Goal: Share content

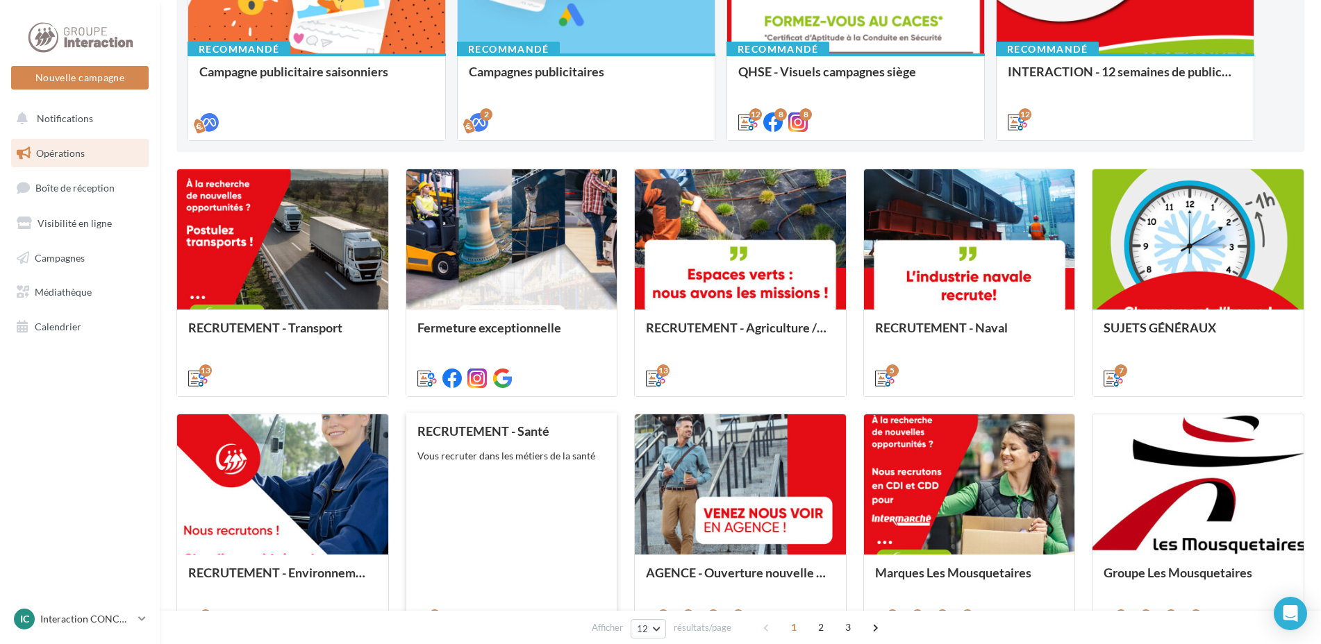
scroll to position [486, 0]
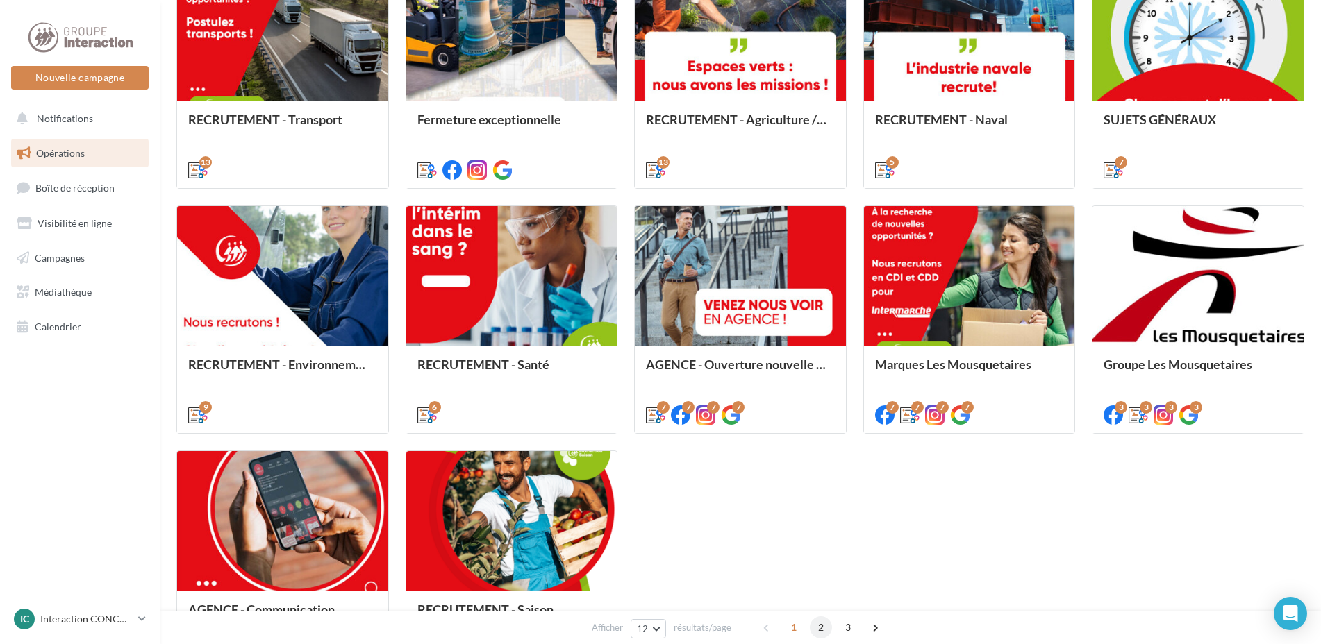
click at [823, 628] on span "2" at bounding box center [821, 628] width 22 height 22
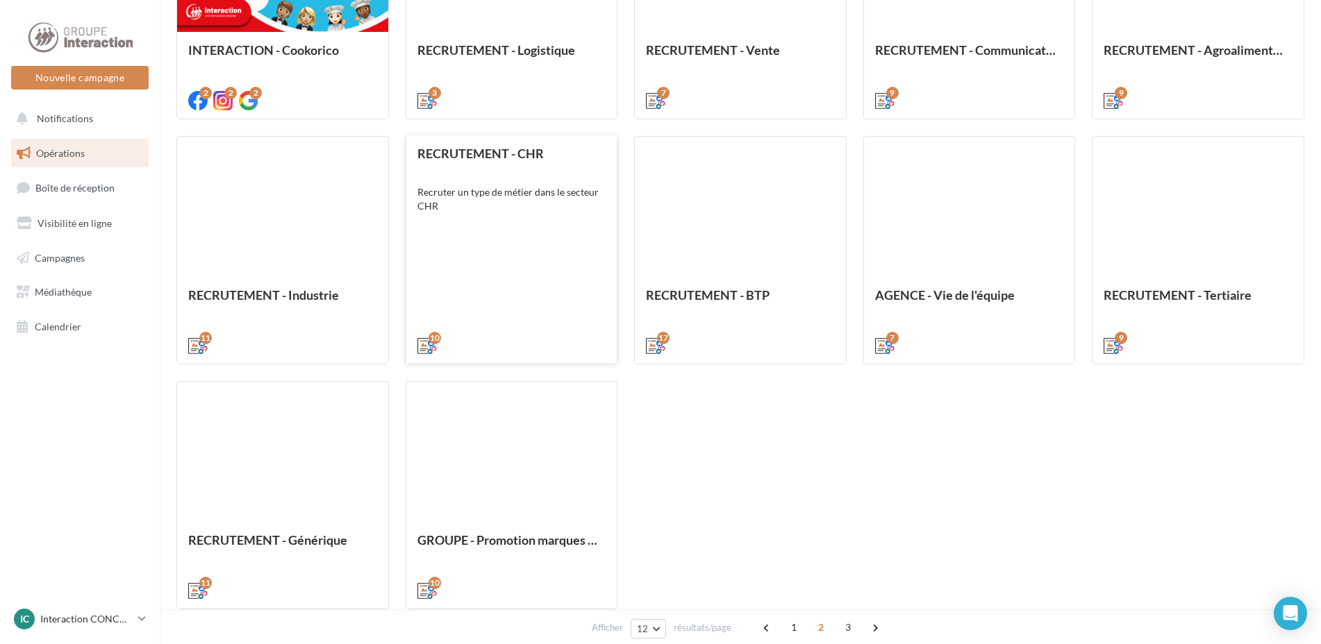
scroll to position [636, 0]
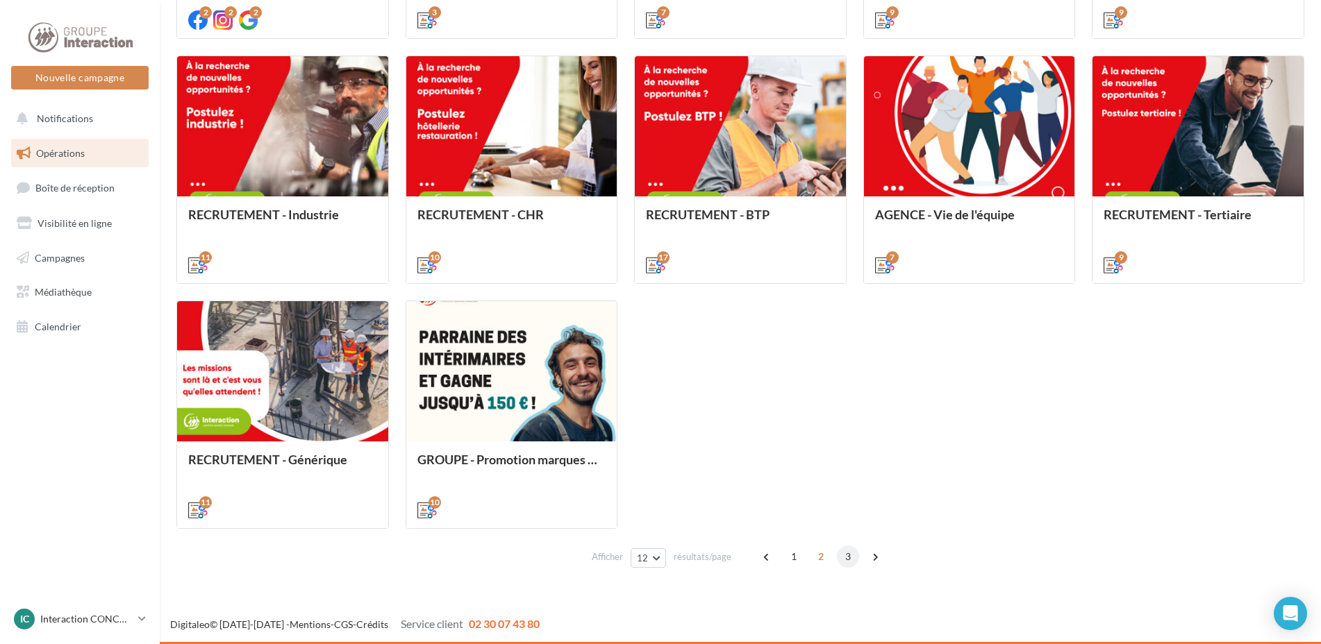
click at [843, 556] on span "3" at bounding box center [848, 557] width 22 height 22
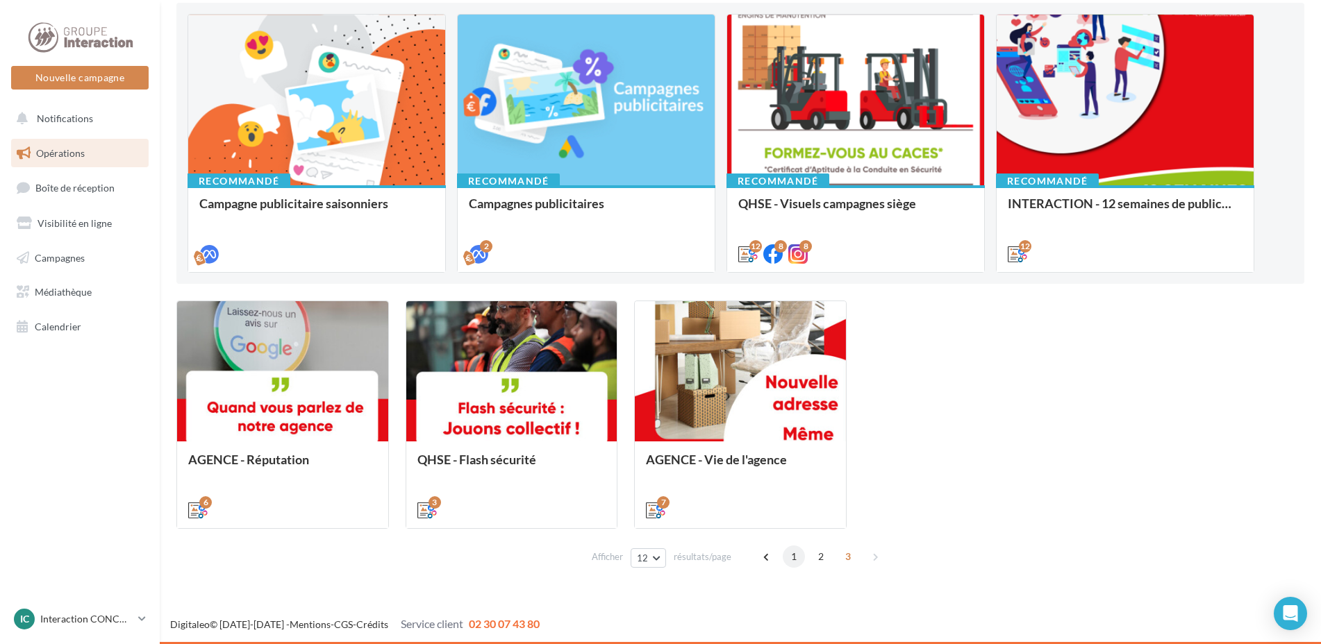
click at [792, 560] on span "1" at bounding box center [794, 557] width 22 height 22
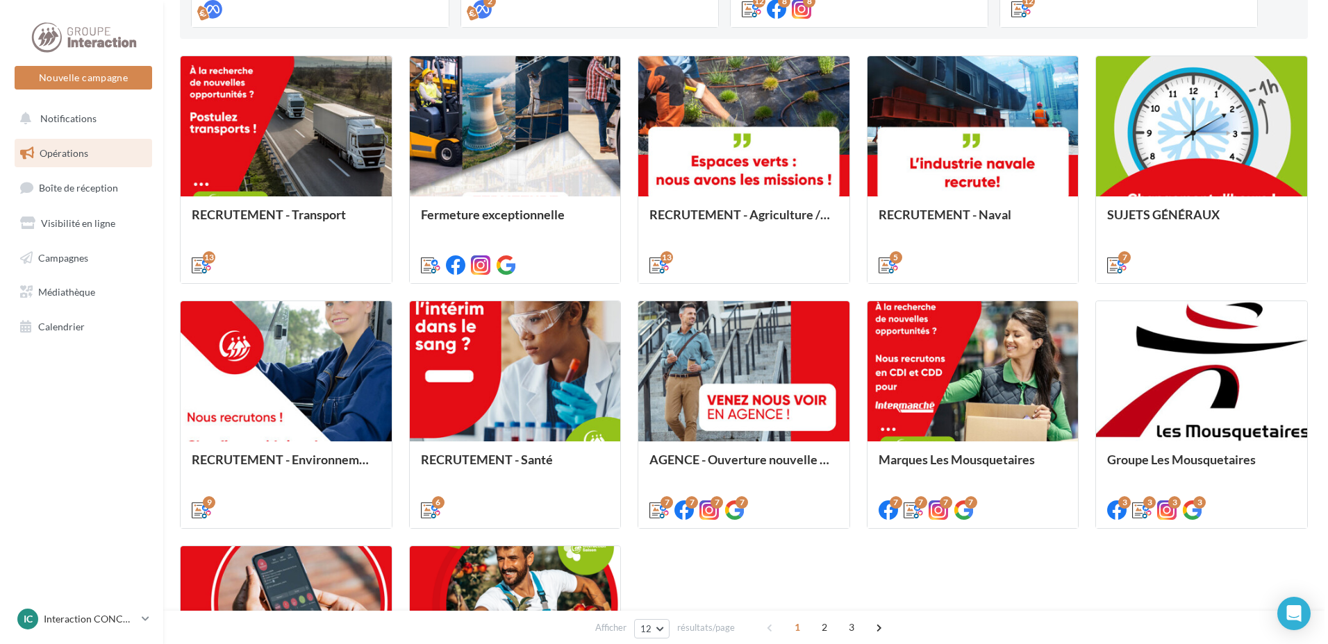
scroll to position [460, 0]
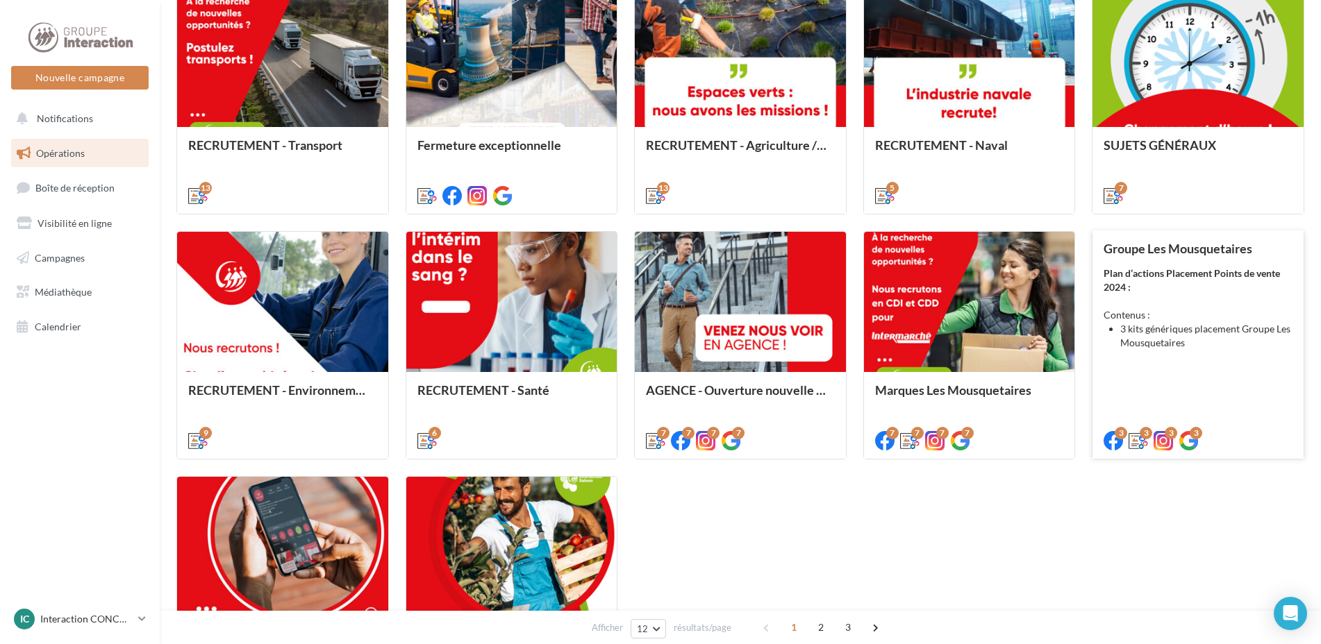
click at [1158, 385] on div "Groupe Les Mousquetaires Plan d’actions Placement Points de vente 2024 : Conten…" at bounding box center [1197, 344] width 189 height 205
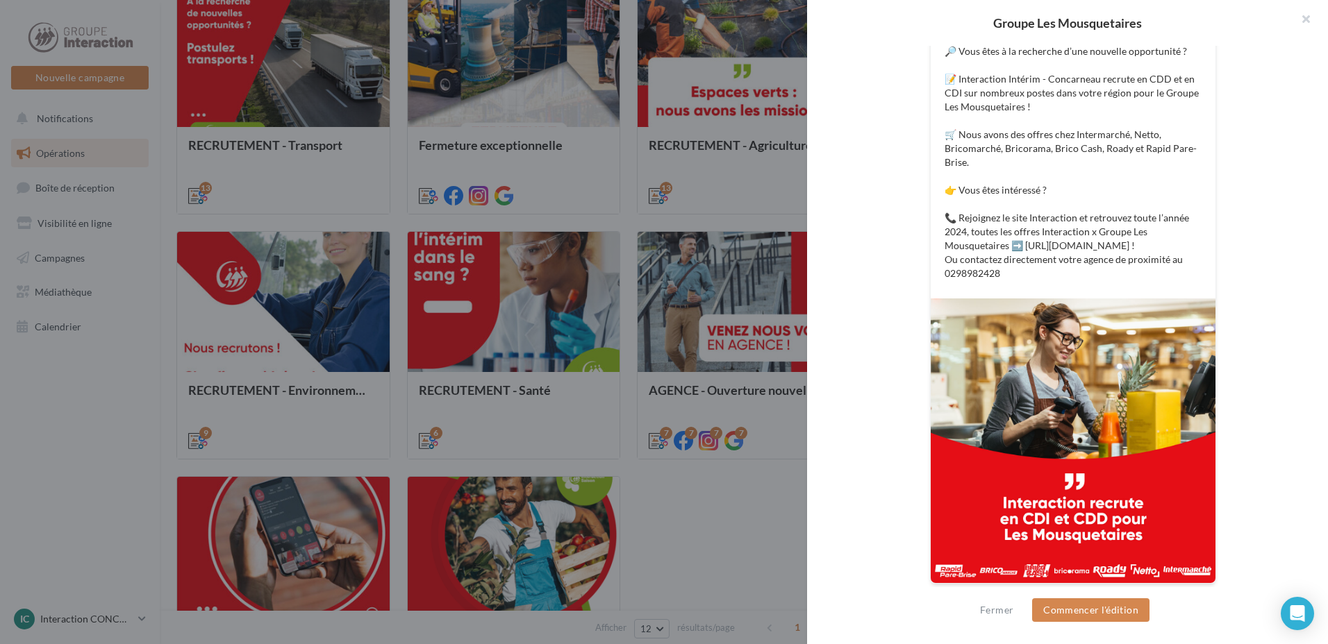
scroll to position [278, 0]
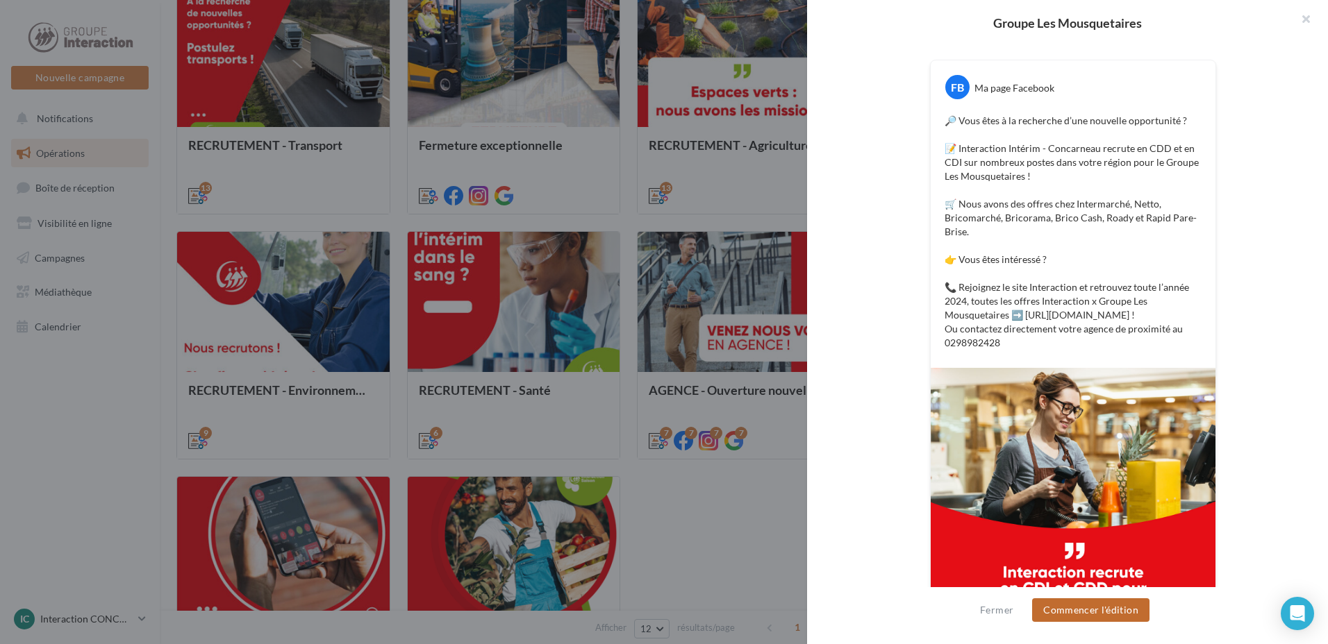
click at [1107, 604] on button "Commencer l'édition" at bounding box center [1090, 611] width 117 height 24
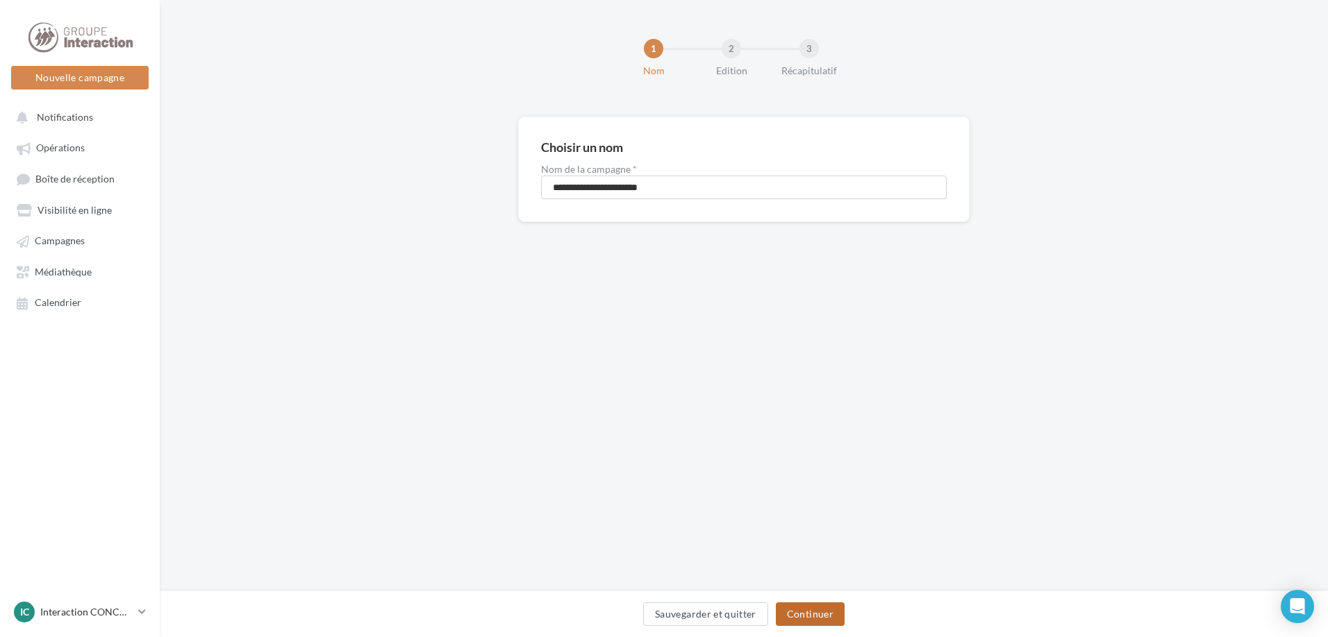
click at [808, 617] on button "Continuer" at bounding box center [810, 615] width 69 height 24
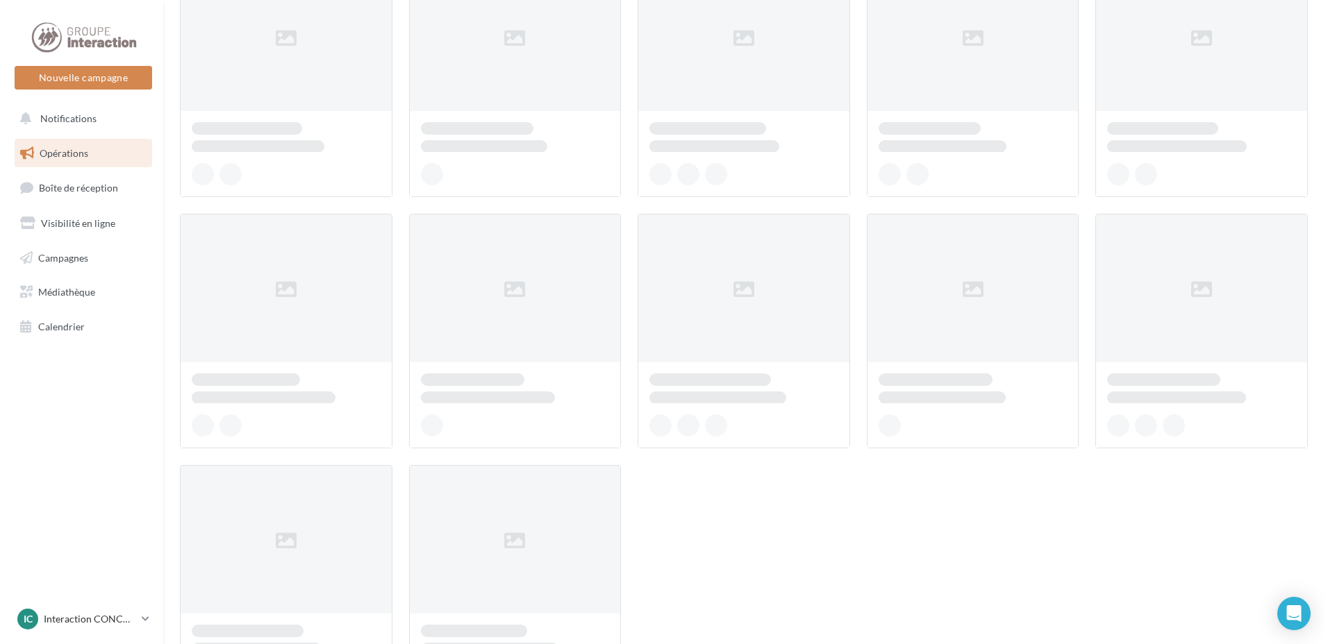
scroll to position [460, 0]
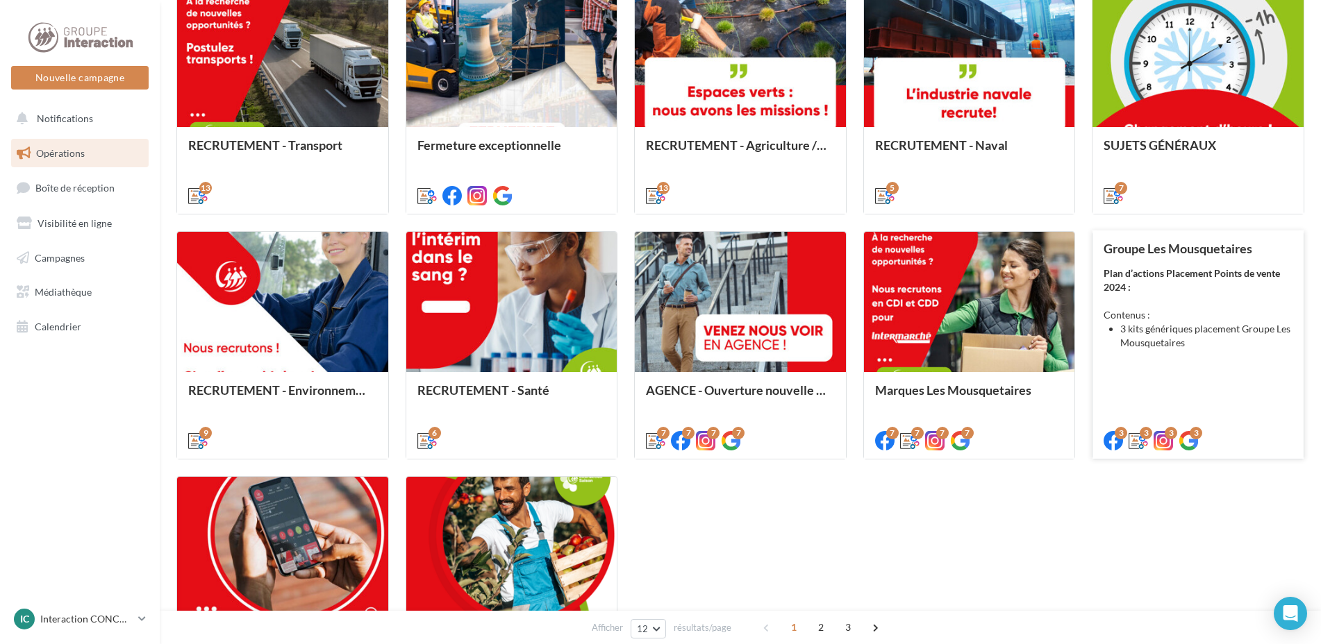
click at [1203, 394] on div "Groupe Les Mousquetaires Plan d’actions Placement Points de vente 2024 : Conten…" at bounding box center [1197, 344] width 189 height 205
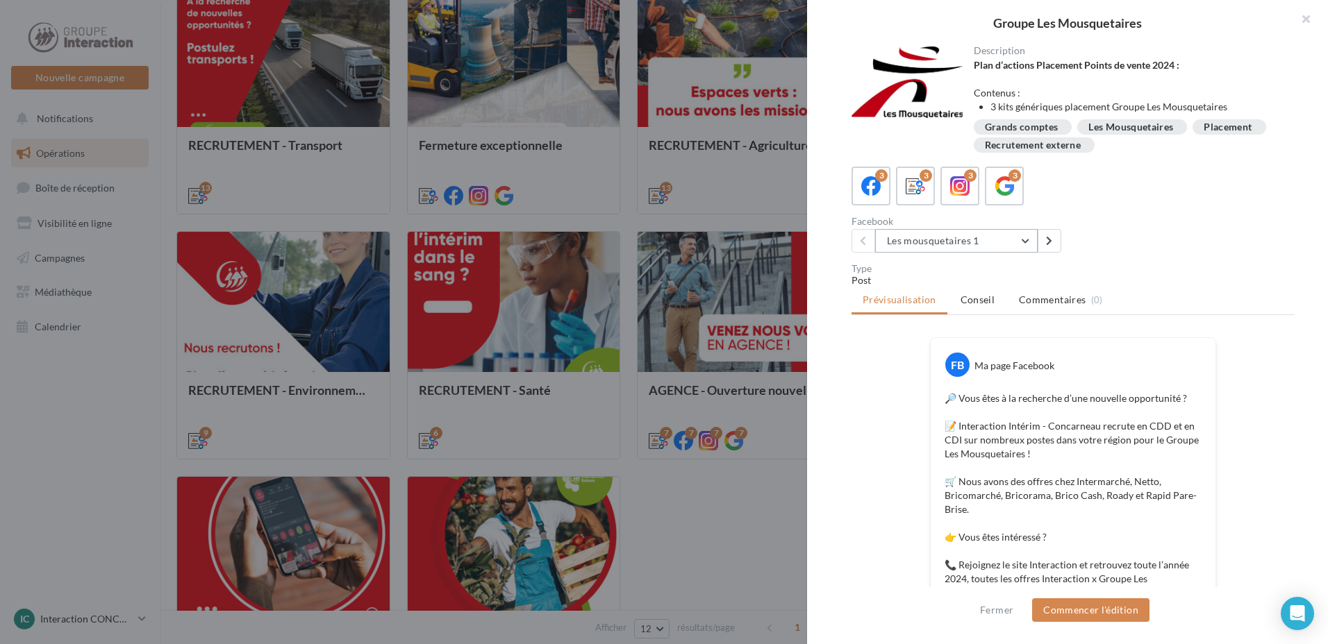
click at [1020, 240] on button "Les mousquetaires 1" at bounding box center [956, 241] width 162 height 24
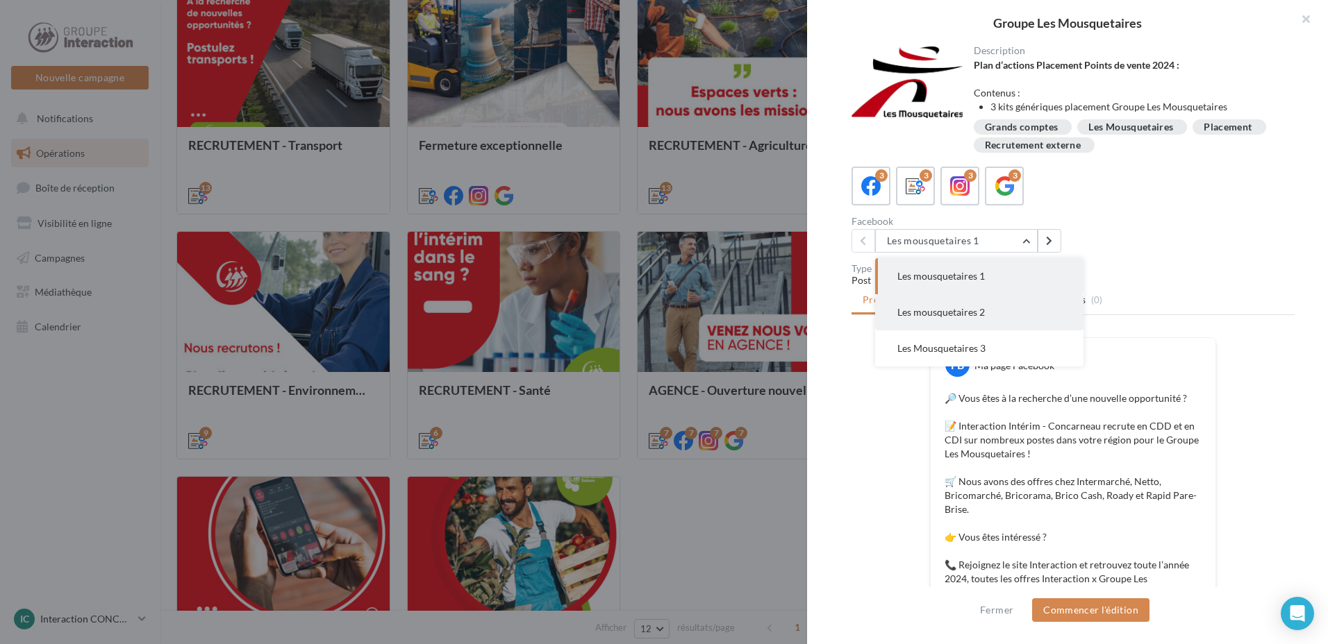
click at [996, 315] on button "Les mousquetaires 2" at bounding box center [979, 312] width 208 height 36
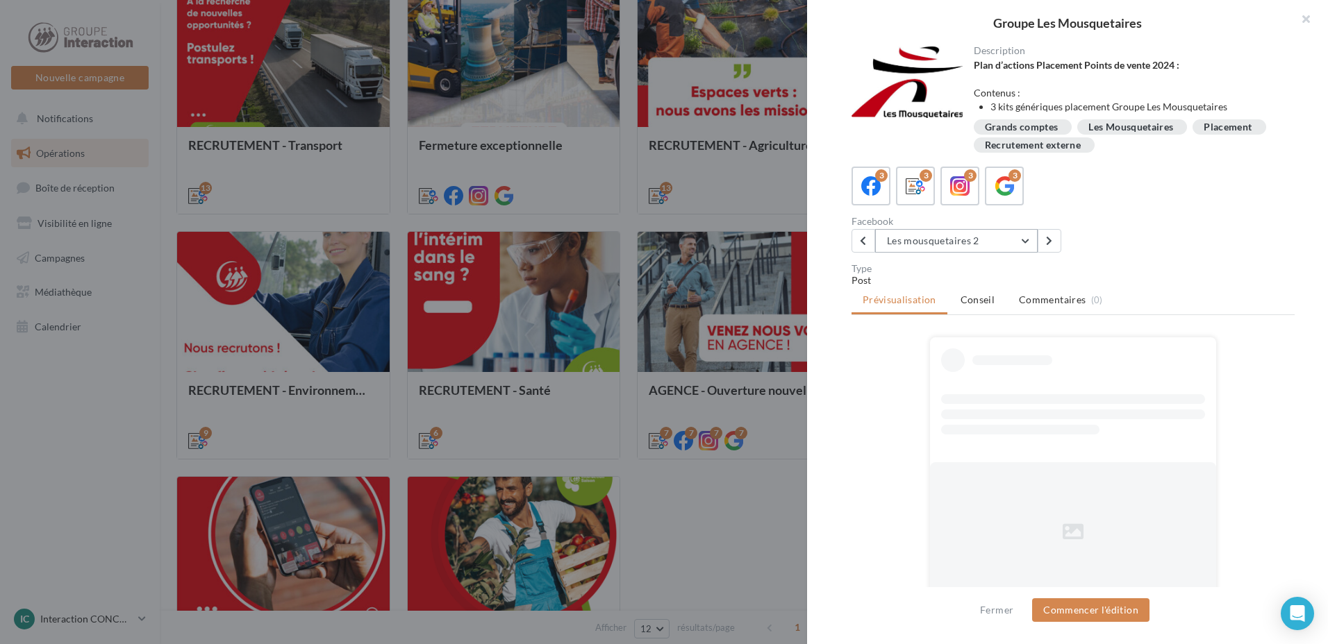
click at [1012, 242] on button "Les mousquetaires 2" at bounding box center [956, 241] width 162 height 24
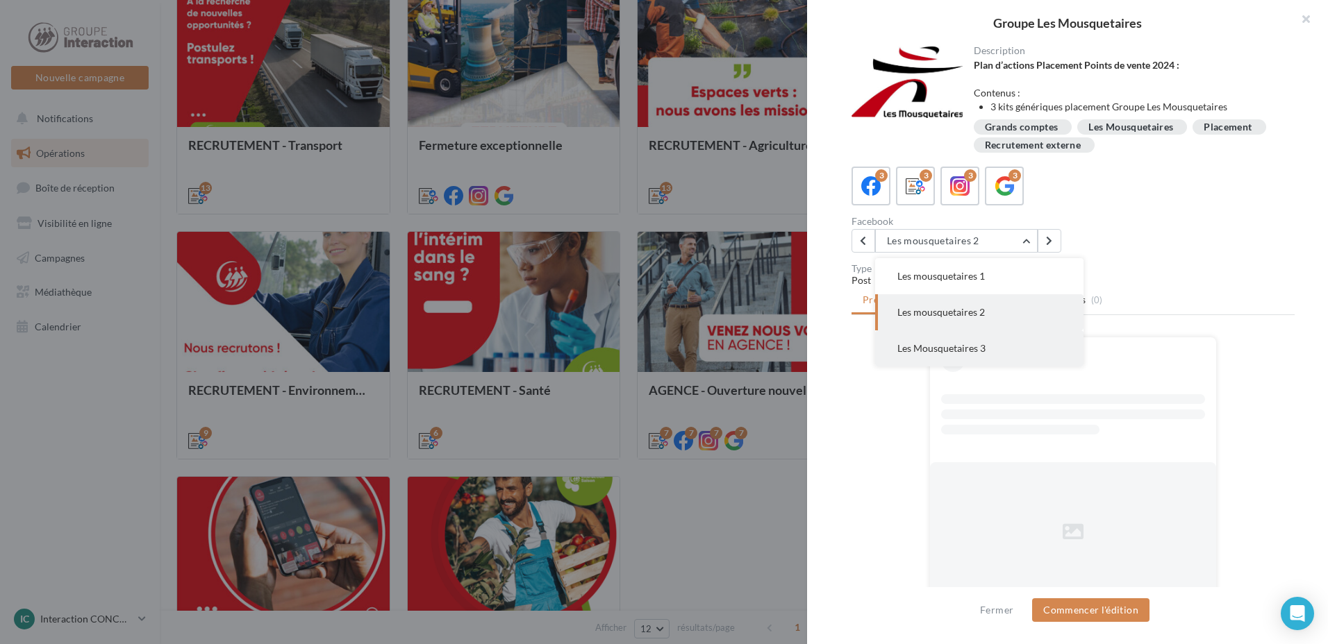
click at [1001, 338] on button "Les Mousquetaires 3" at bounding box center [979, 349] width 208 height 36
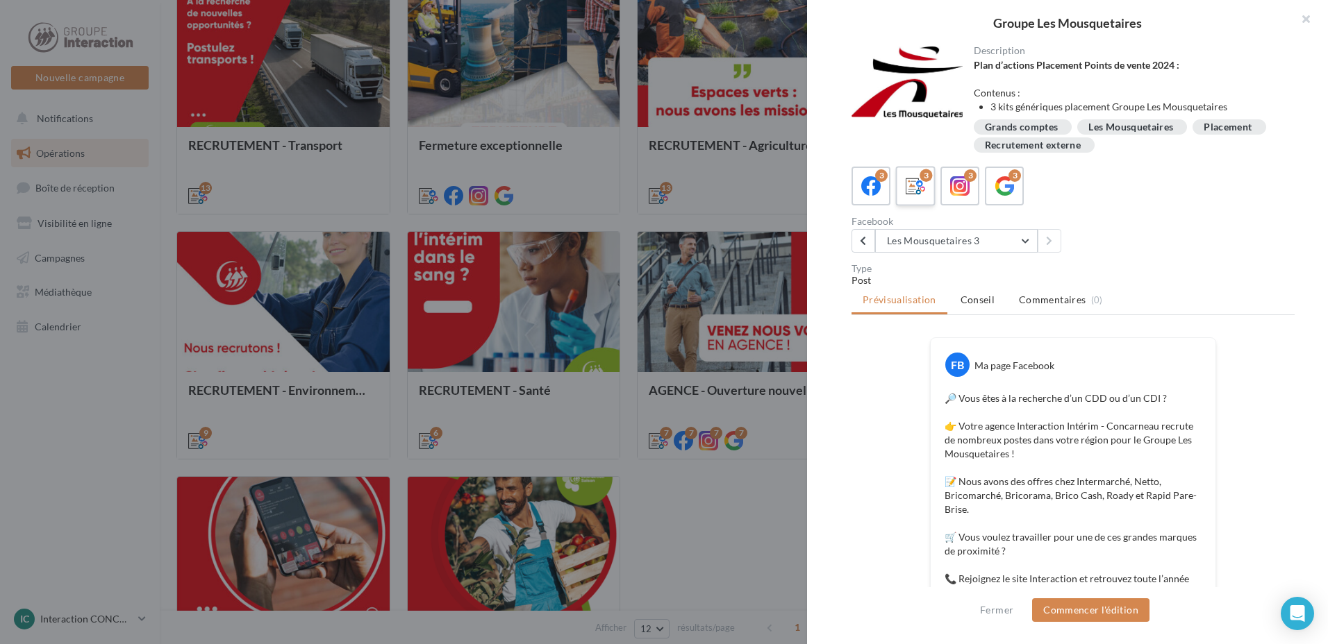
click at [928, 188] on label "3" at bounding box center [915, 186] width 40 height 40
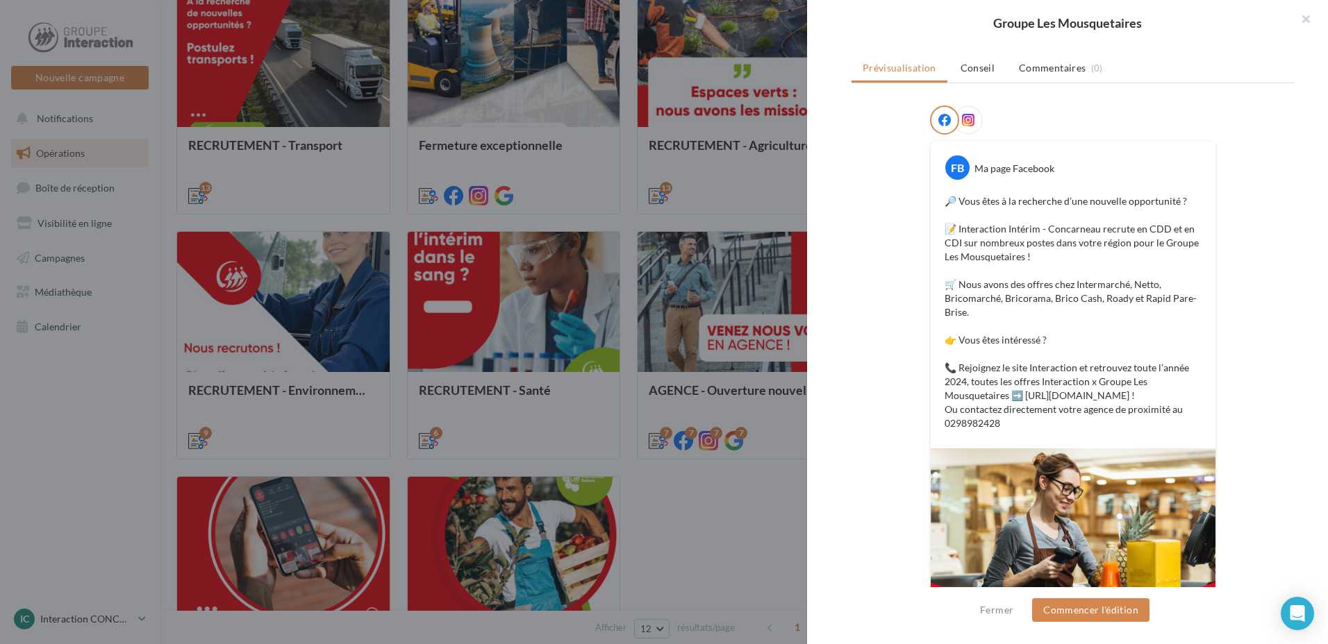
scroll to position [360, 0]
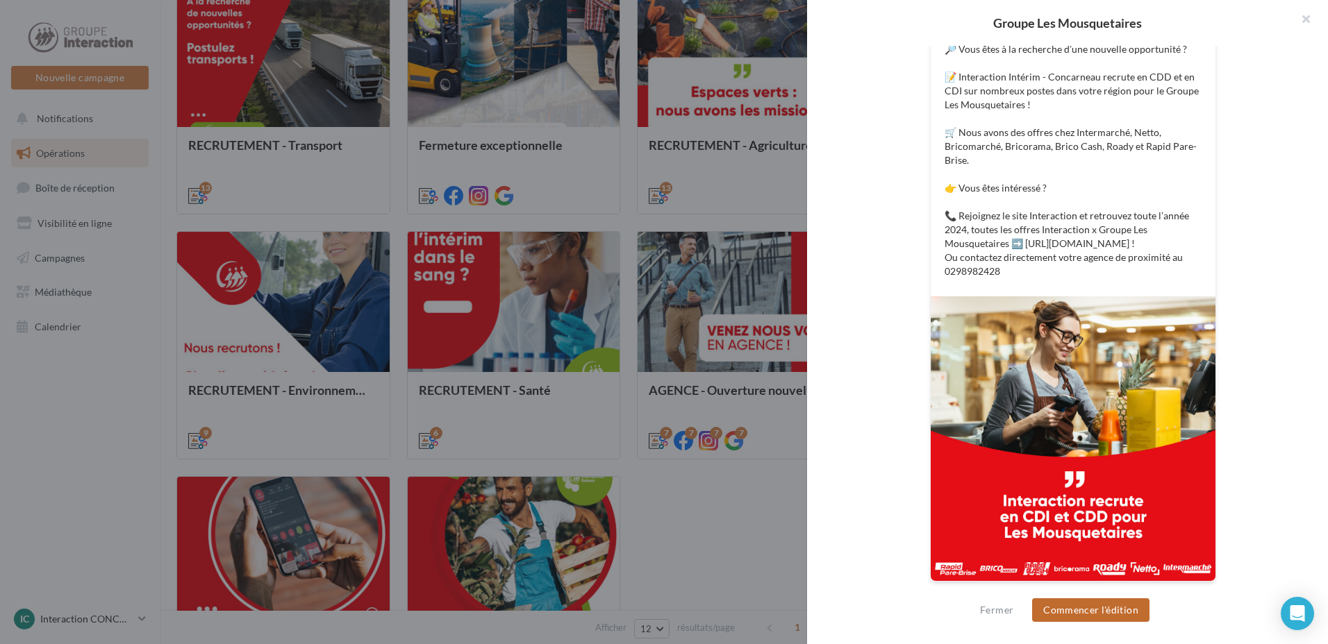
click at [1119, 610] on button "Commencer l'édition" at bounding box center [1090, 611] width 117 height 24
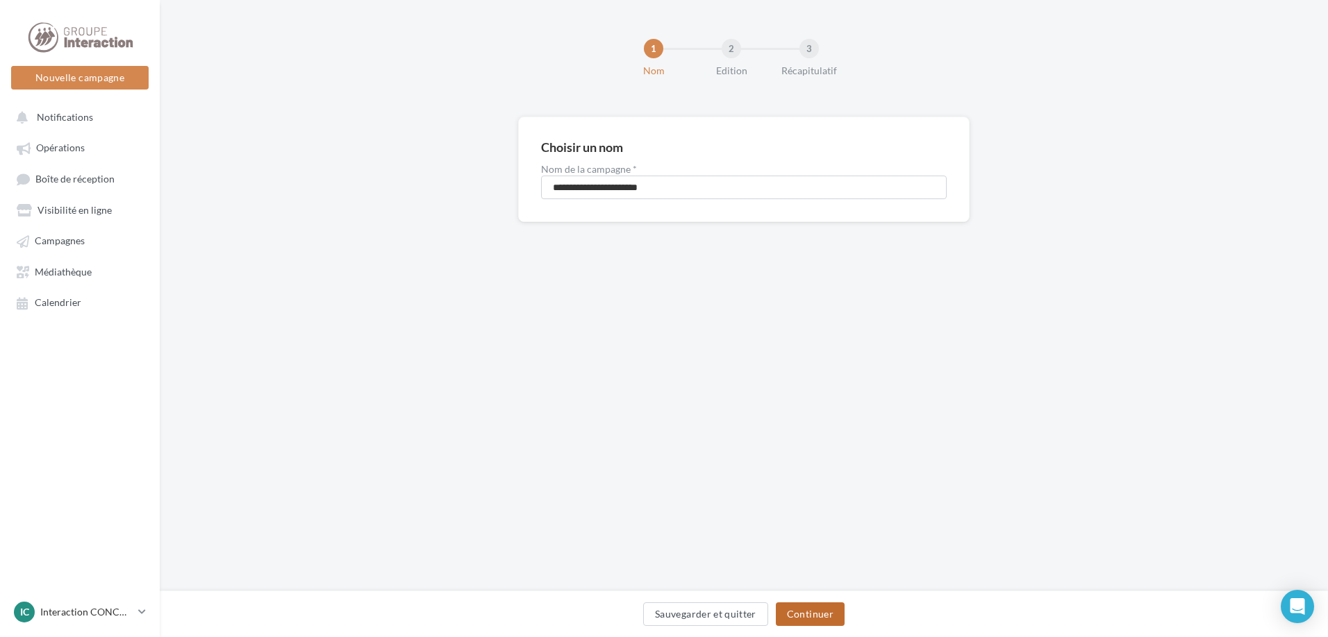
click at [825, 625] on button "Continuer" at bounding box center [810, 615] width 69 height 24
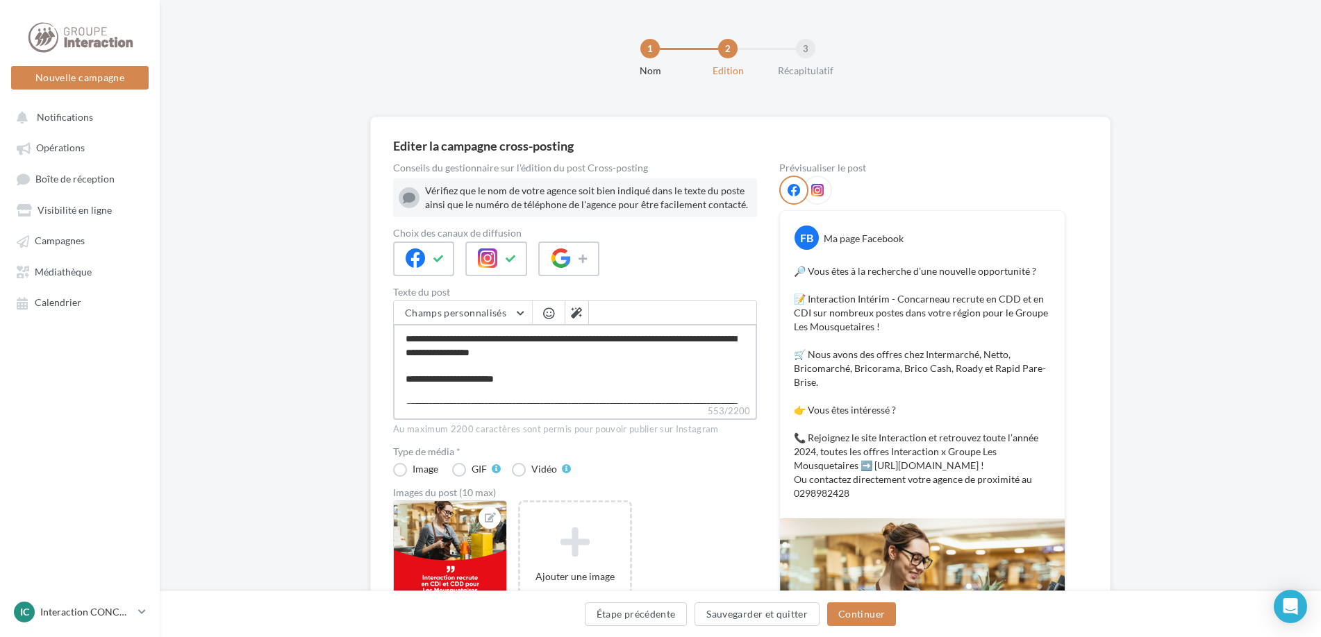
scroll to position [51, 0]
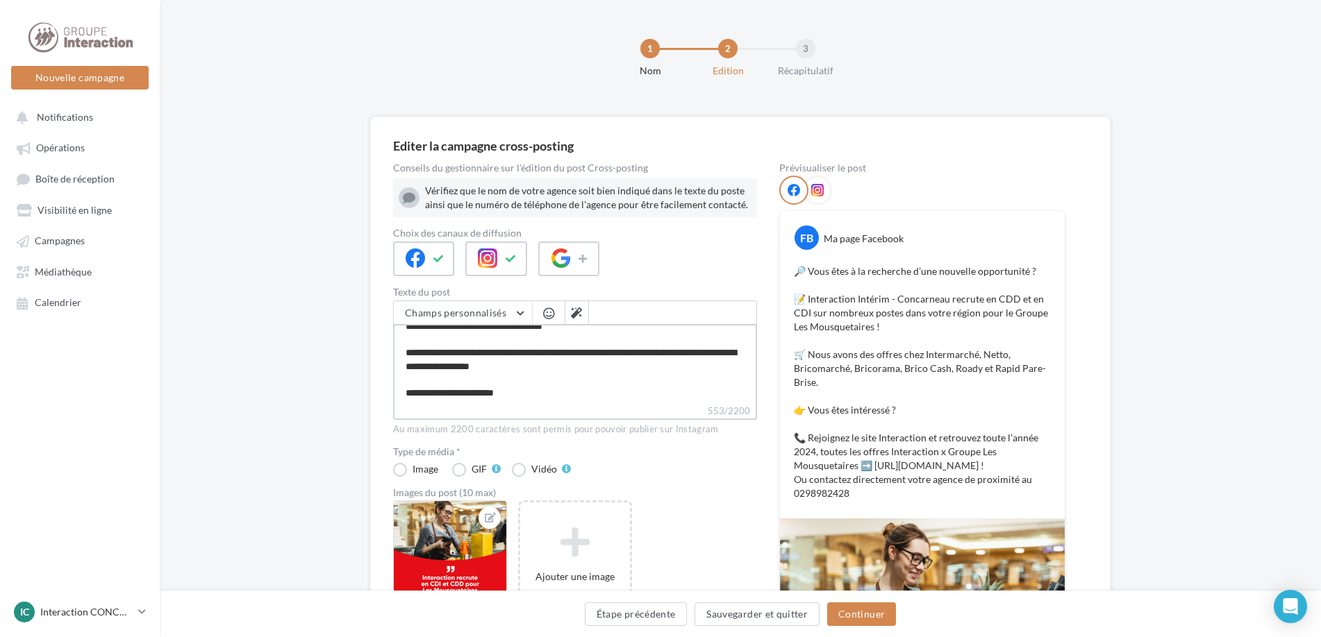
drag, startPoint x: 727, startPoint y: 334, endPoint x: 668, endPoint y: 365, distance: 66.8
click at [668, 365] on textarea "**********" at bounding box center [575, 364] width 364 height 80
drag, startPoint x: 599, startPoint y: 370, endPoint x: 596, endPoint y: 352, distance: 18.4
click at [596, 352] on textarea "**********" at bounding box center [575, 364] width 364 height 80
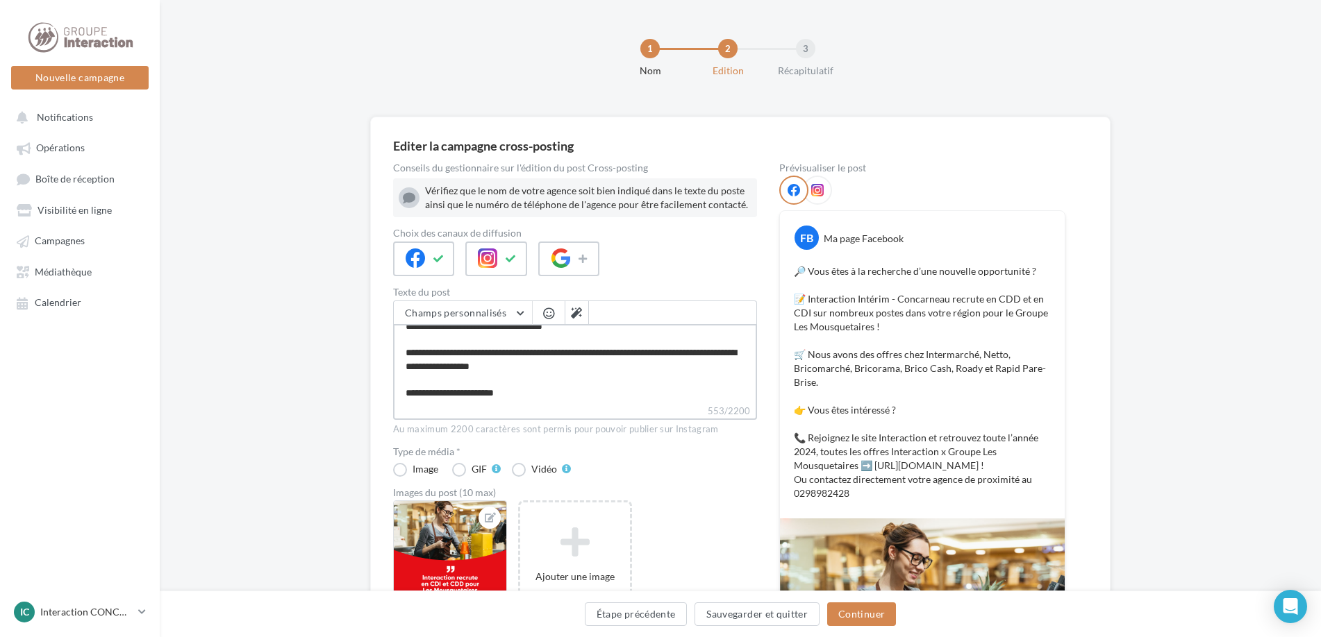
type textarea "**********"
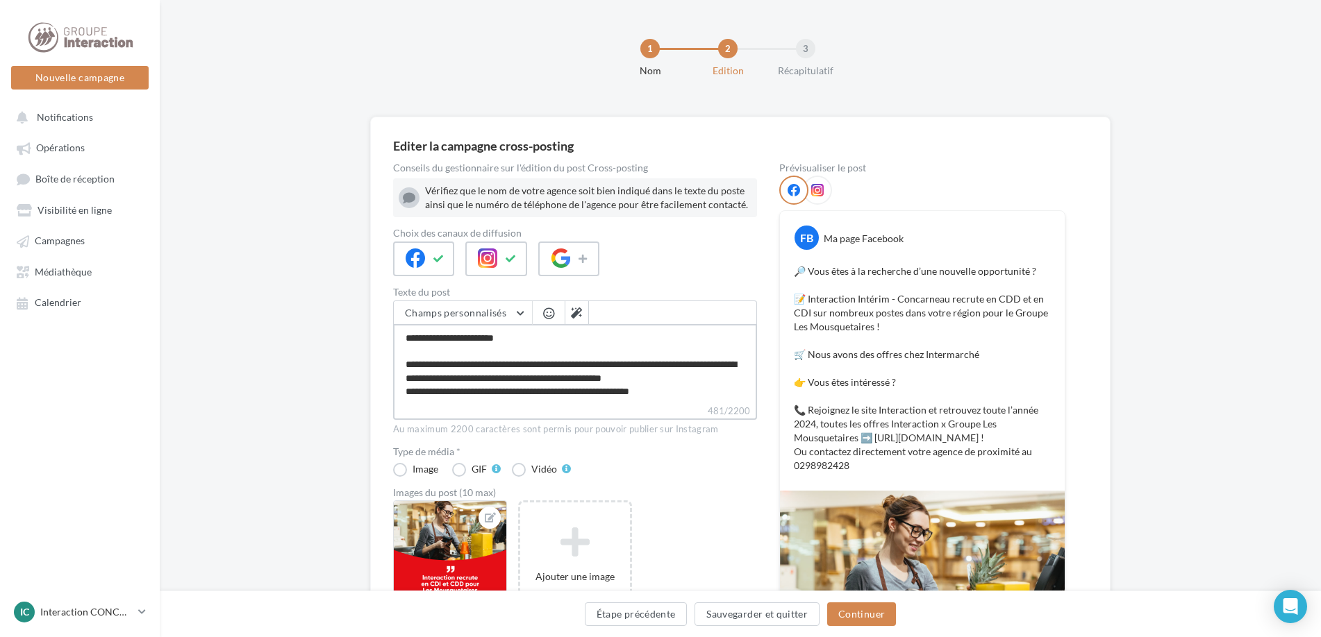
scroll to position [69, 0]
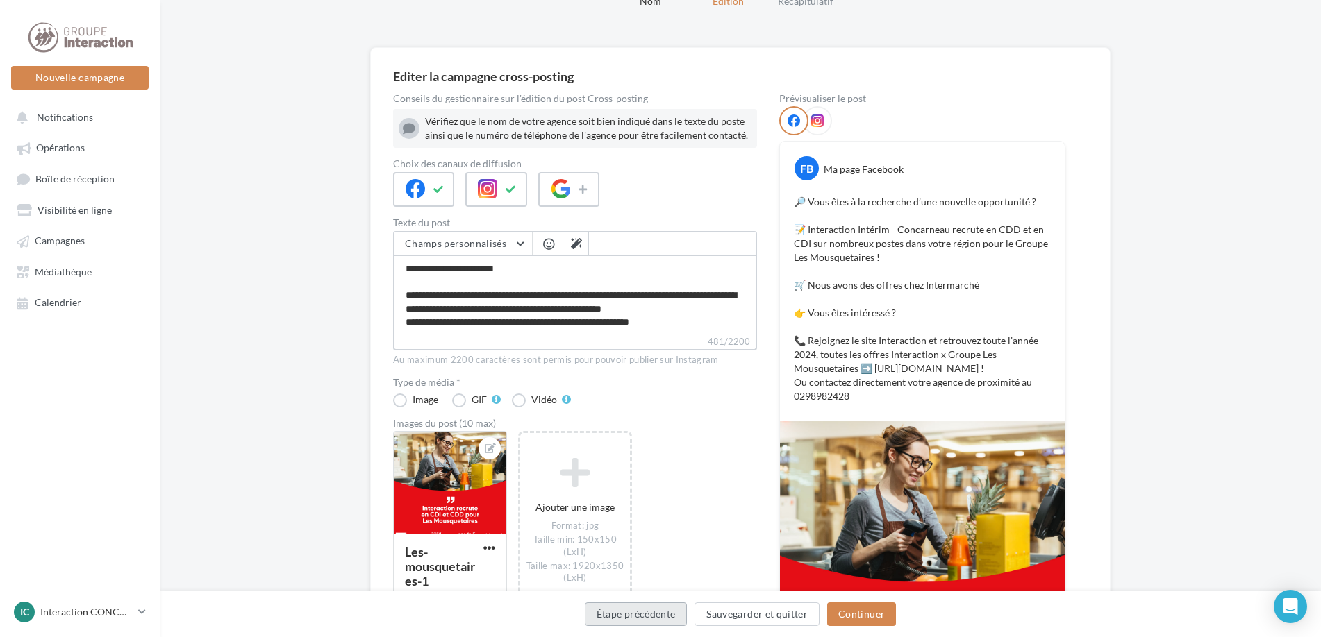
type textarea "**********"
click at [667, 616] on button "Étape précédente" at bounding box center [636, 615] width 103 height 24
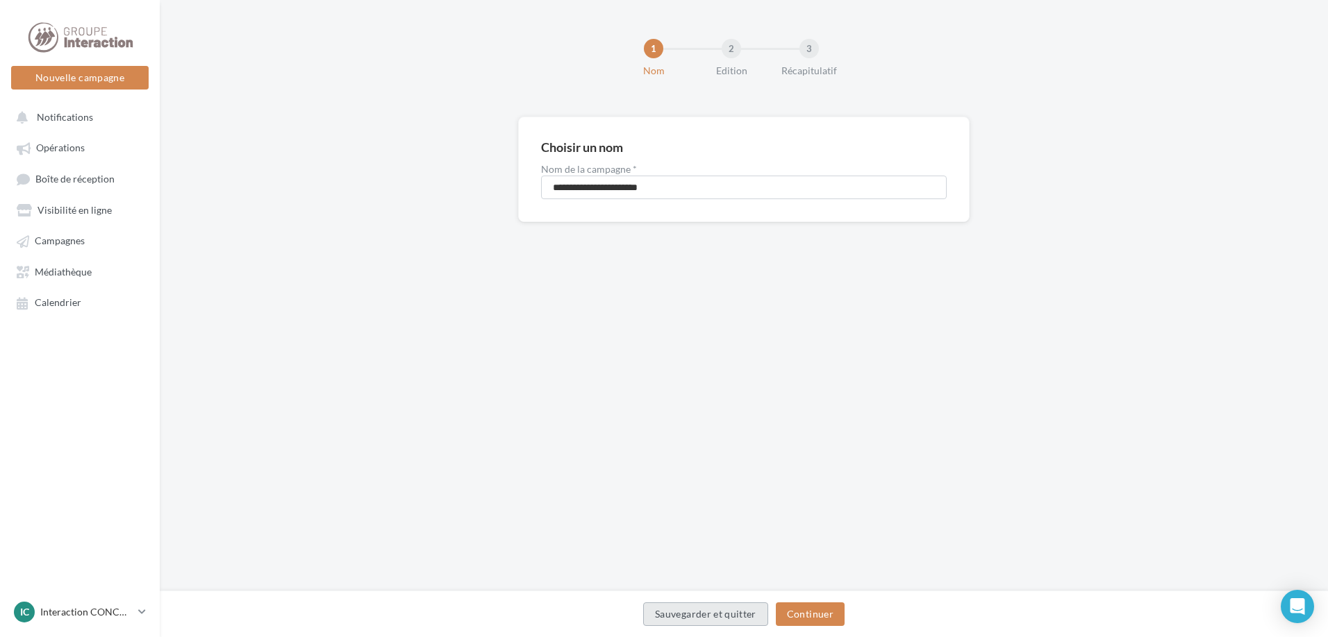
click at [667, 616] on button "Sauvegarder et quitter" at bounding box center [705, 615] width 125 height 24
